Goal: Task Accomplishment & Management: Use online tool/utility

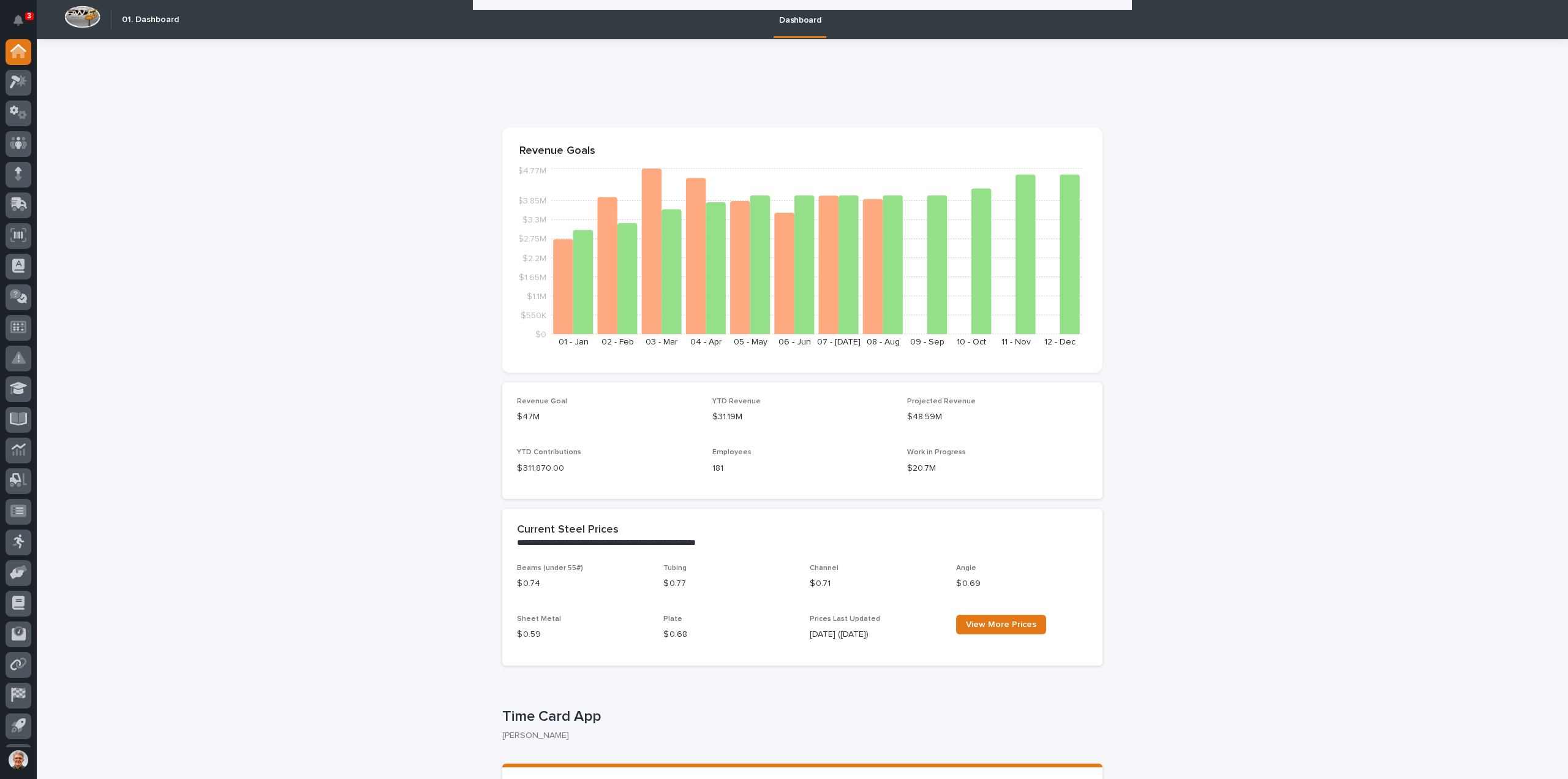
scroll to position [1716, 0]
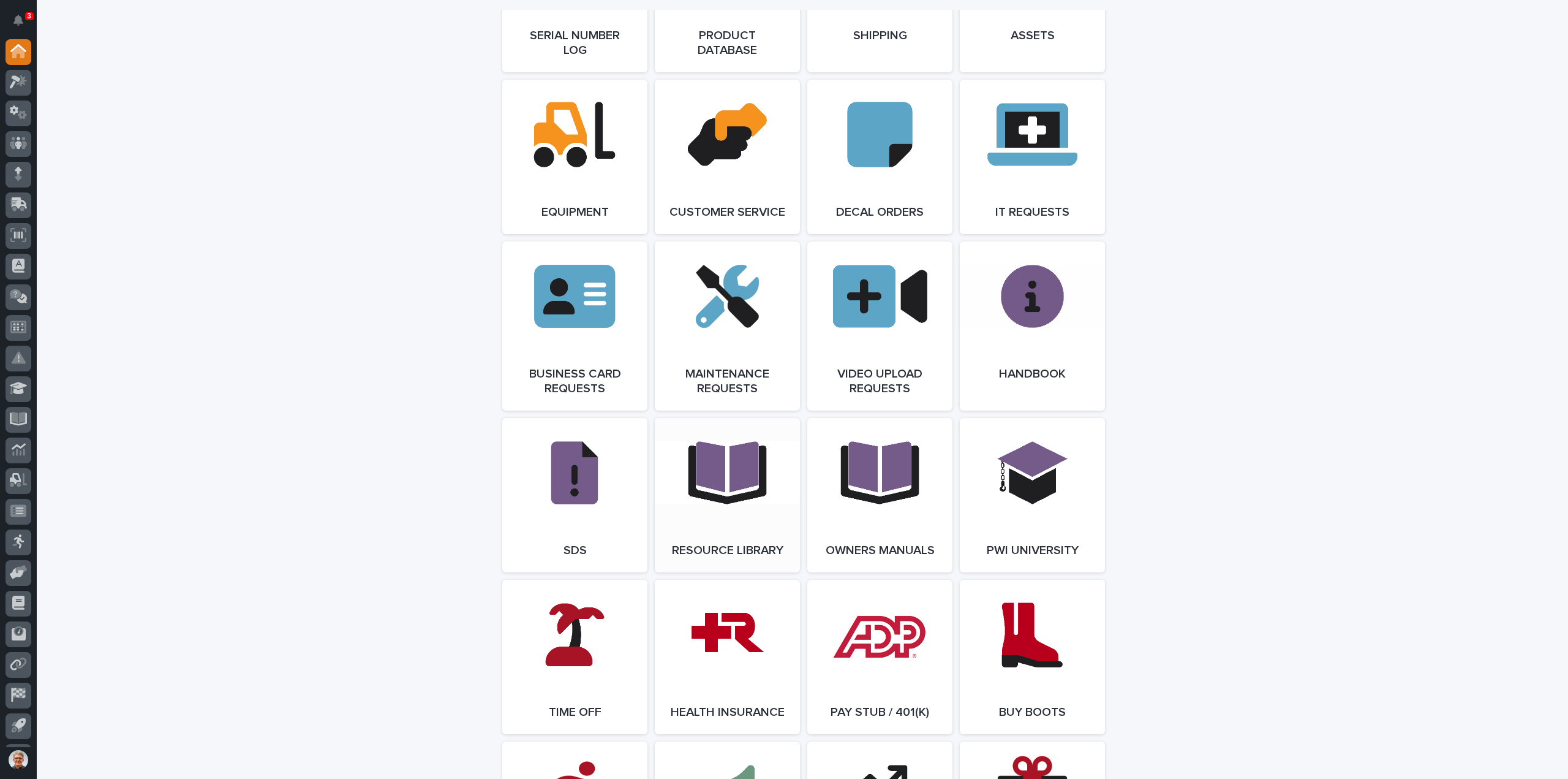
click at [701, 486] on link "Open Link" at bounding box center [727, 495] width 145 height 154
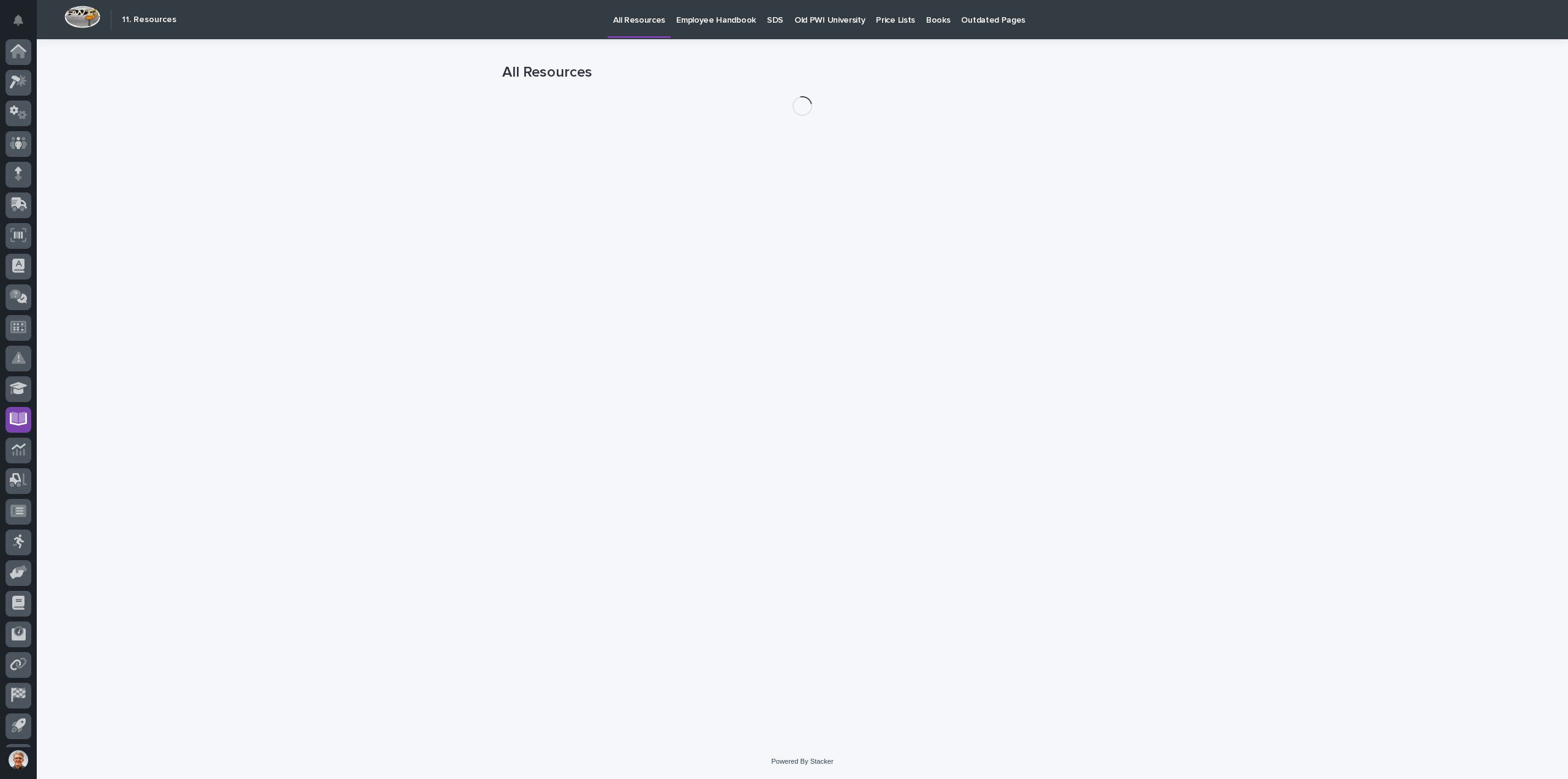
scroll to position [27, 0]
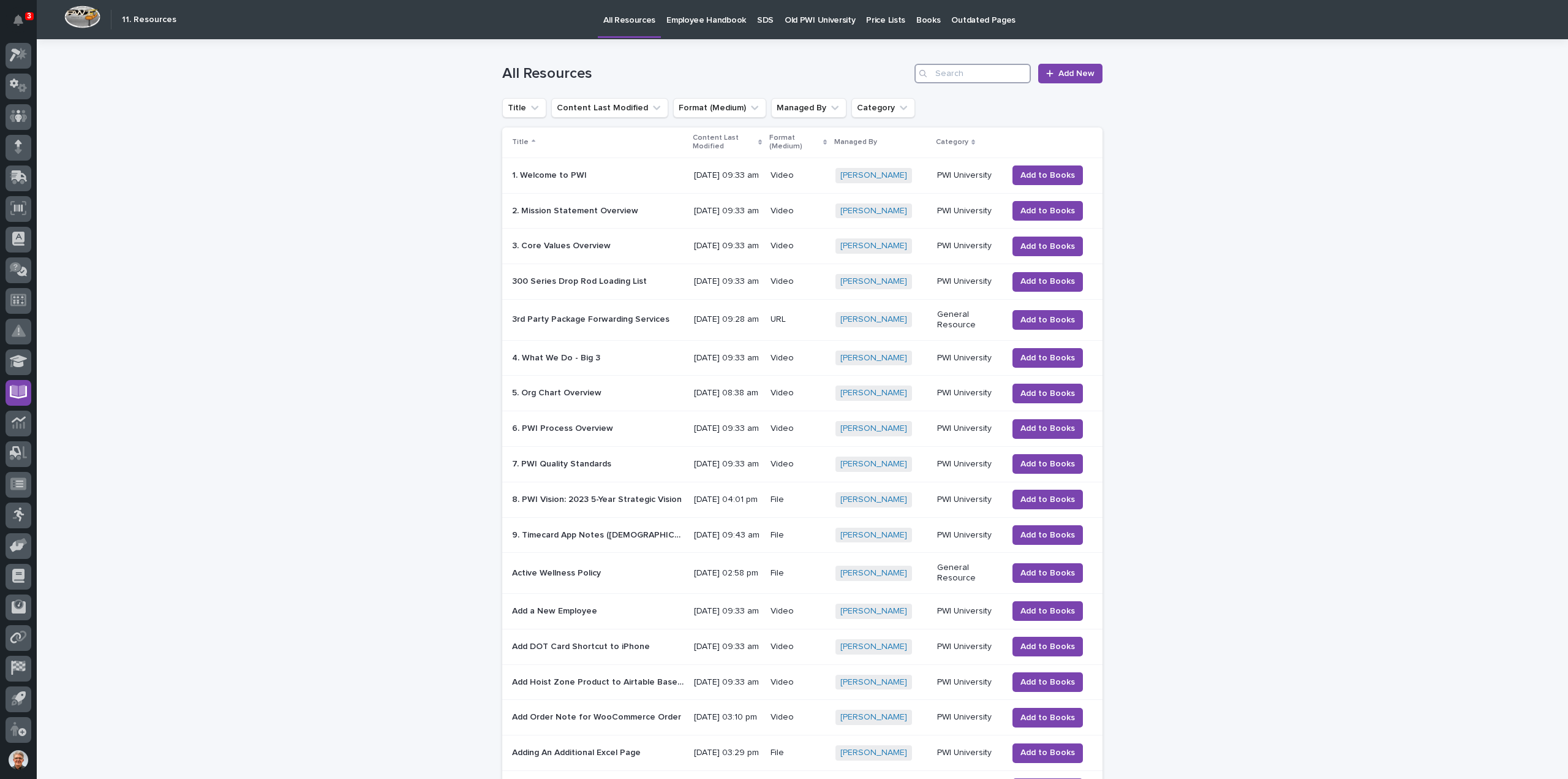
click at [954, 73] on input "Search" at bounding box center [973, 74] width 117 height 20
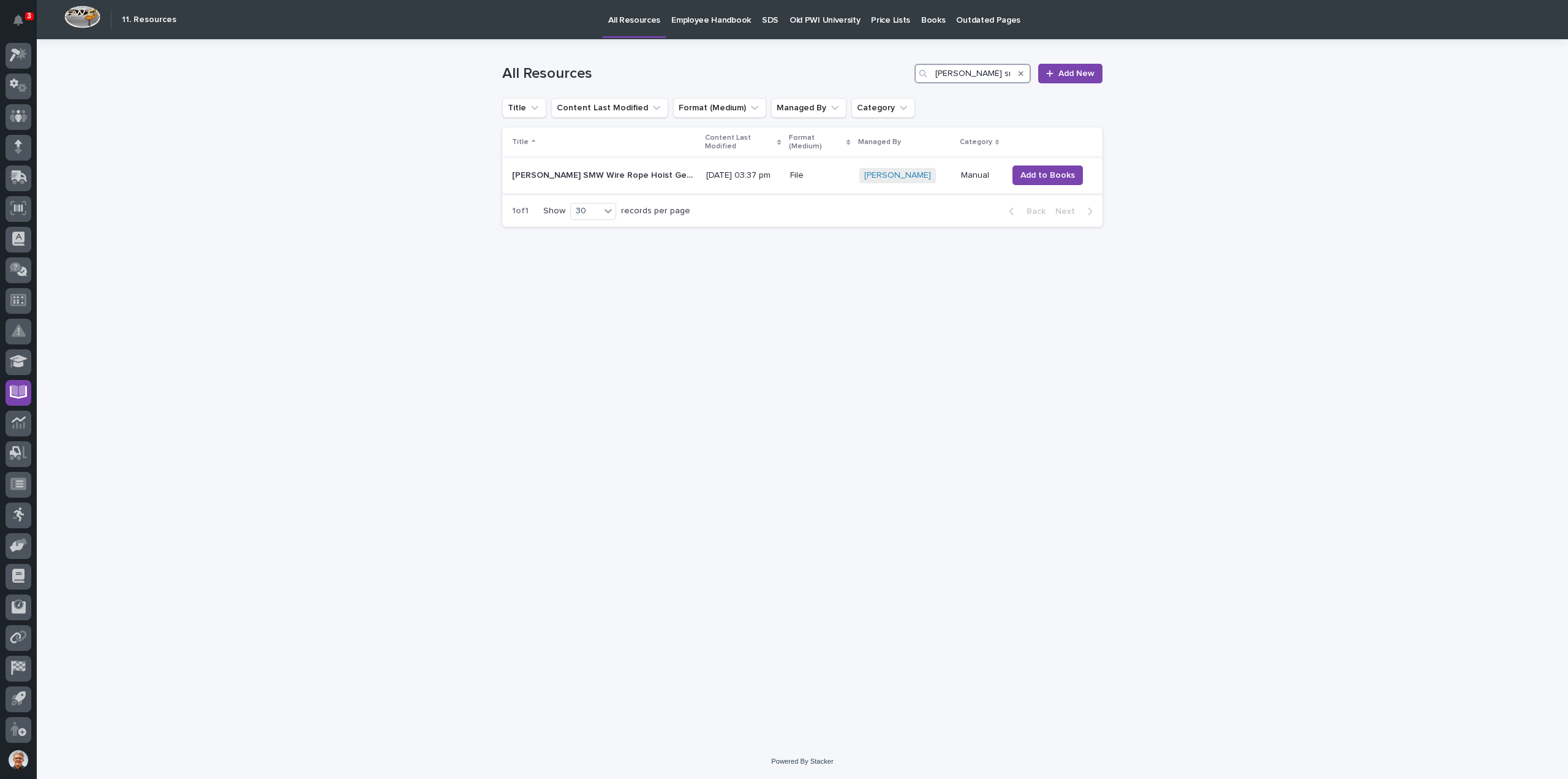
type input "starke smw"
click at [601, 168] on p "Starke SMW Wire Rope Hoist Gen2 OM 2.4" at bounding box center [605, 174] width 187 height 13
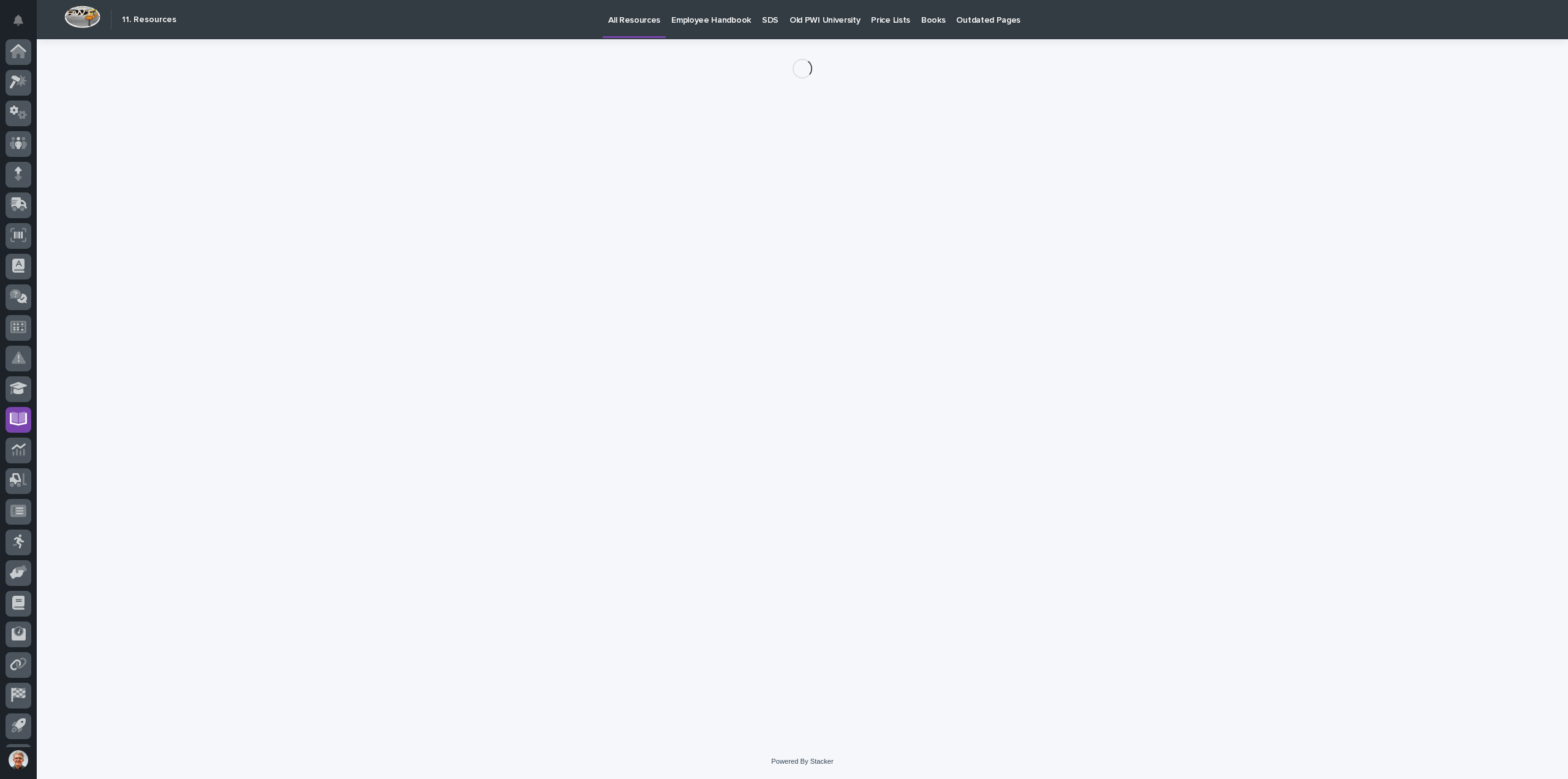
scroll to position [27, 0]
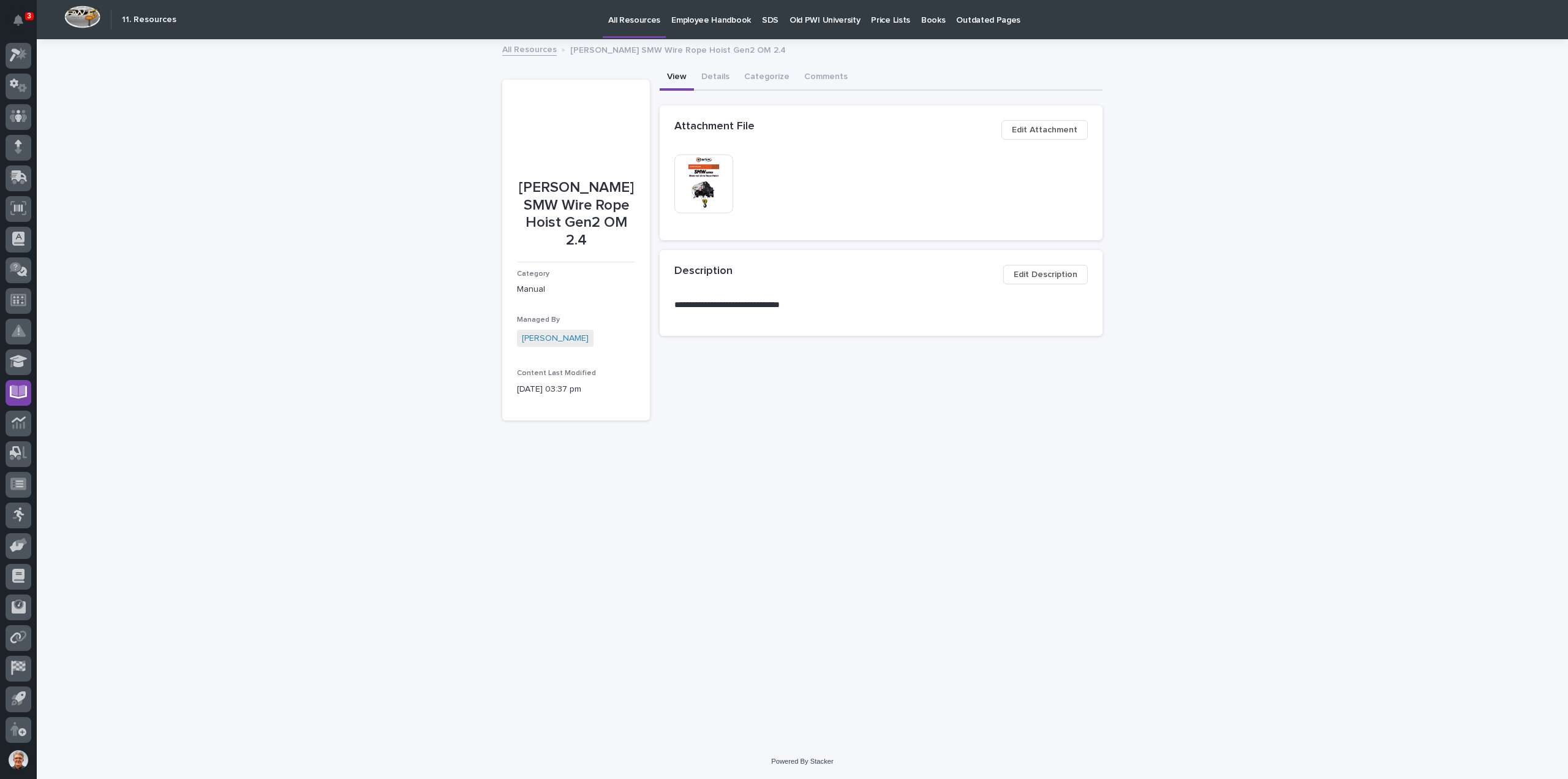
click at [1041, 127] on span "Edit Attachment" at bounding box center [1044, 130] width 65 height 14
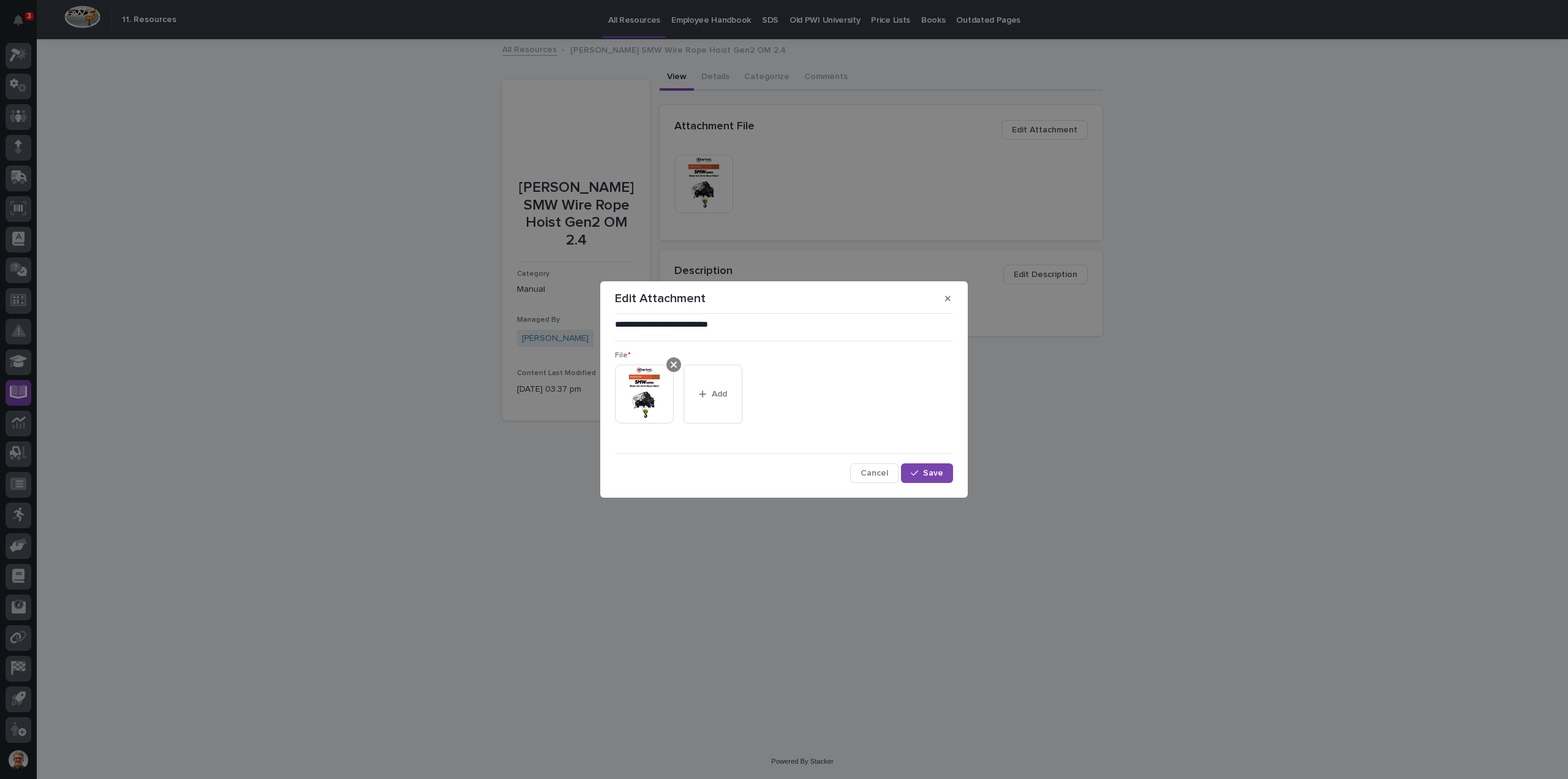
click at [675, 363] on icon at bounding box center [674, 364] width 6 height 10
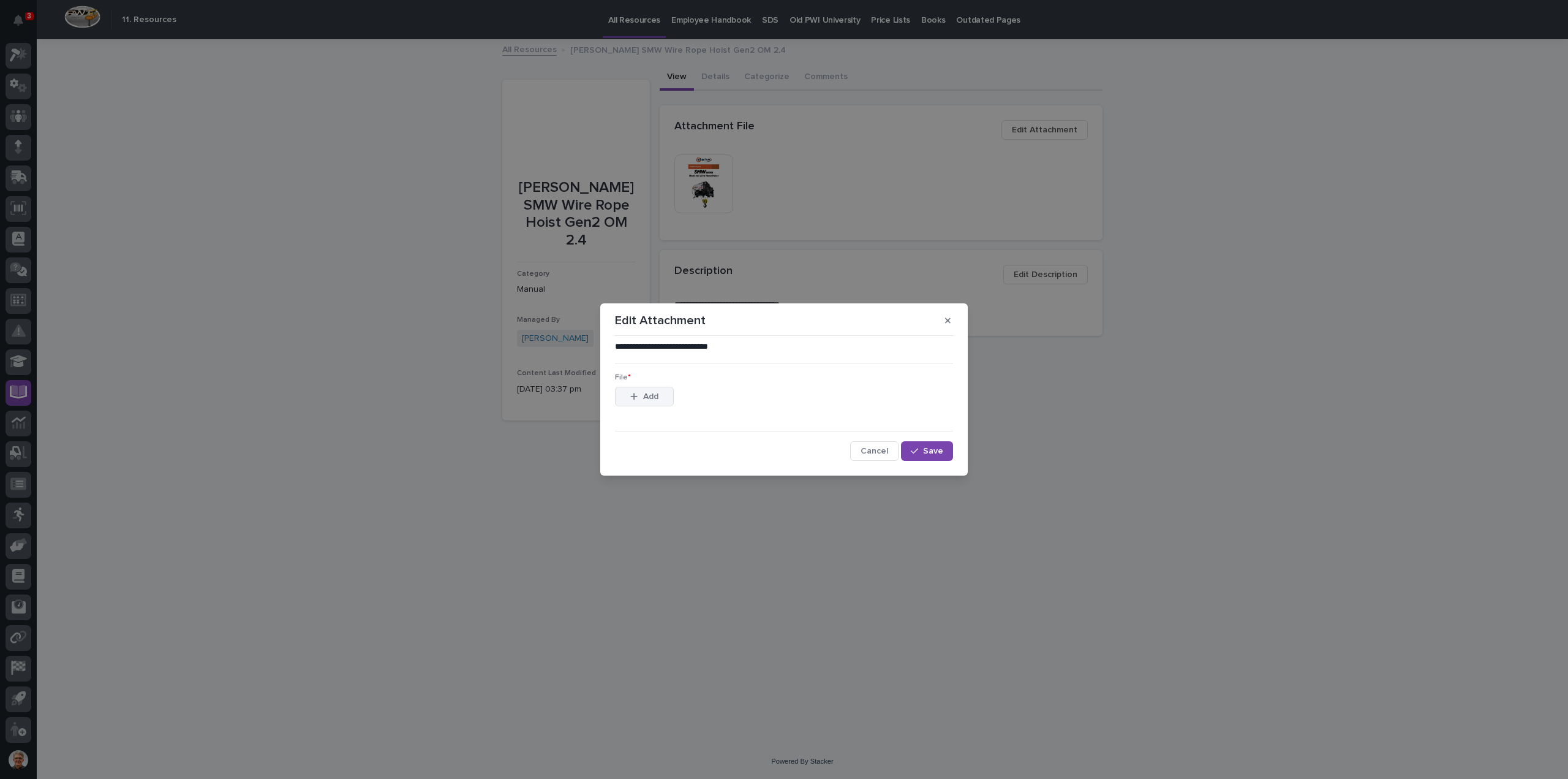
click at [647, 394] on span "Add" at bounding box center [650, 397] width 15 height 11
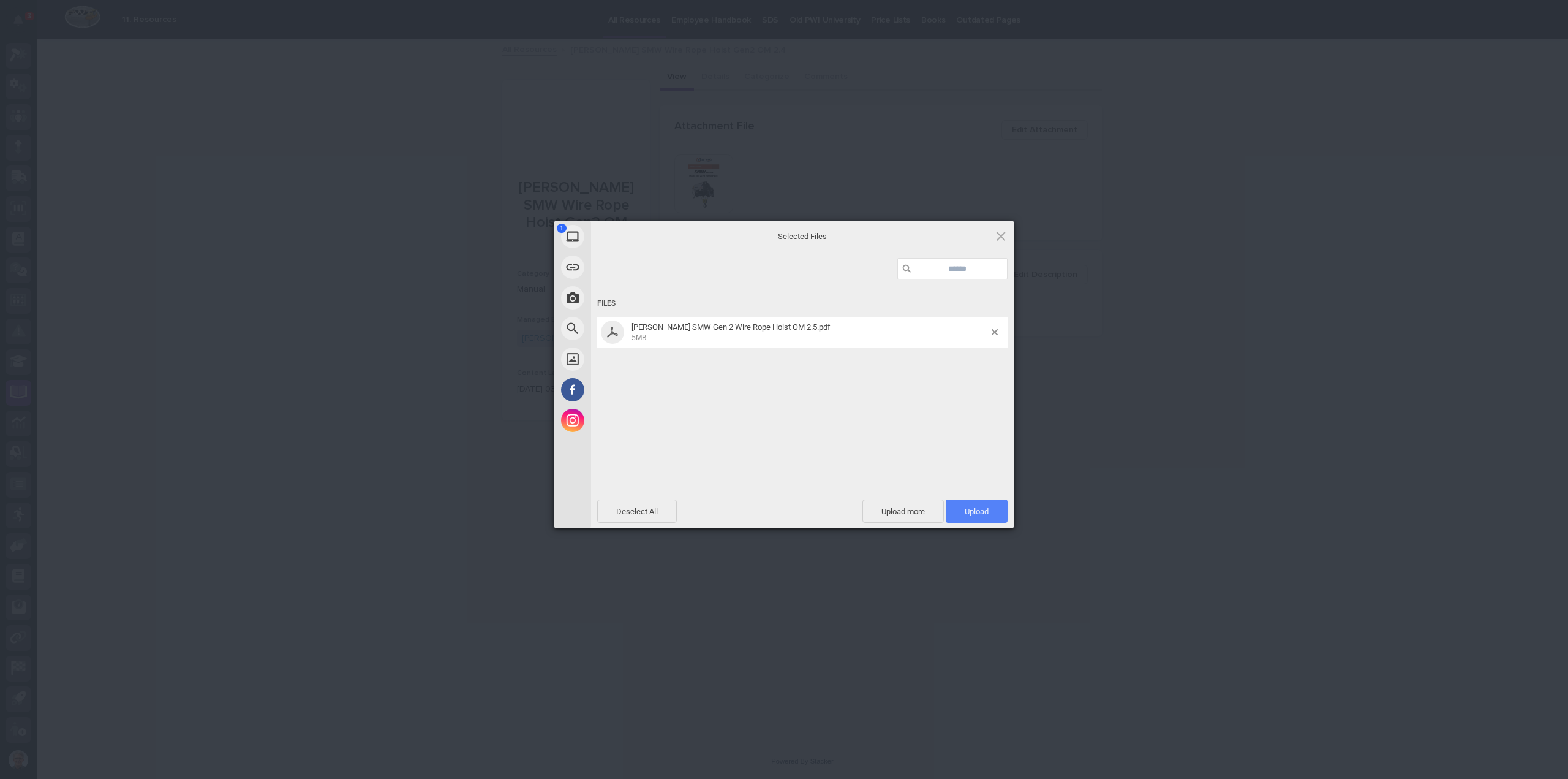
click at [979, 510] on span "Upload 1" at bounding box center [977, 512] width 24 height 9
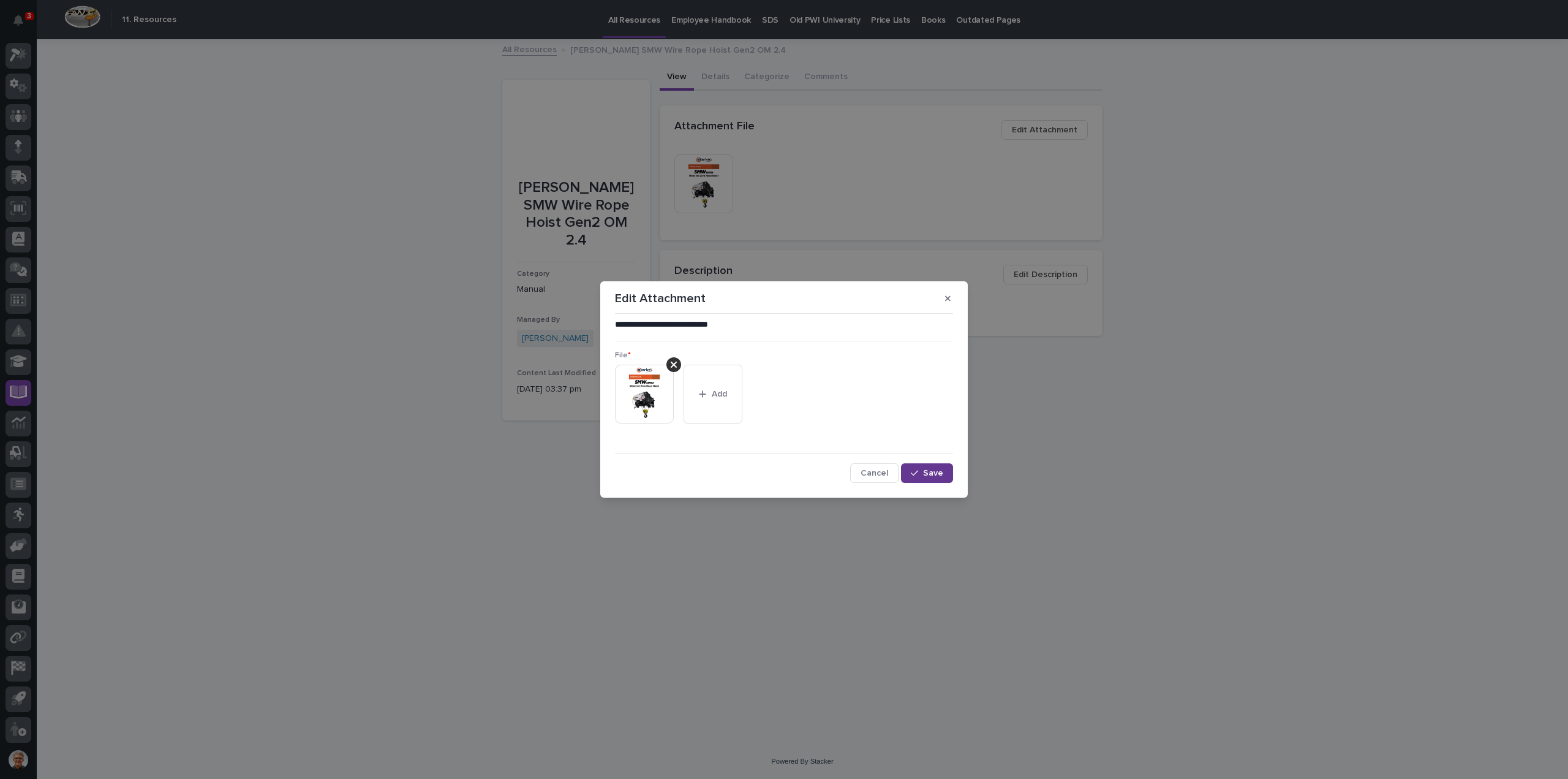
click at [938, 468] on span "Save" at bounding box center [933, 473] width 21 height 11
